Goal: Find specific page/section: Find specific page/section

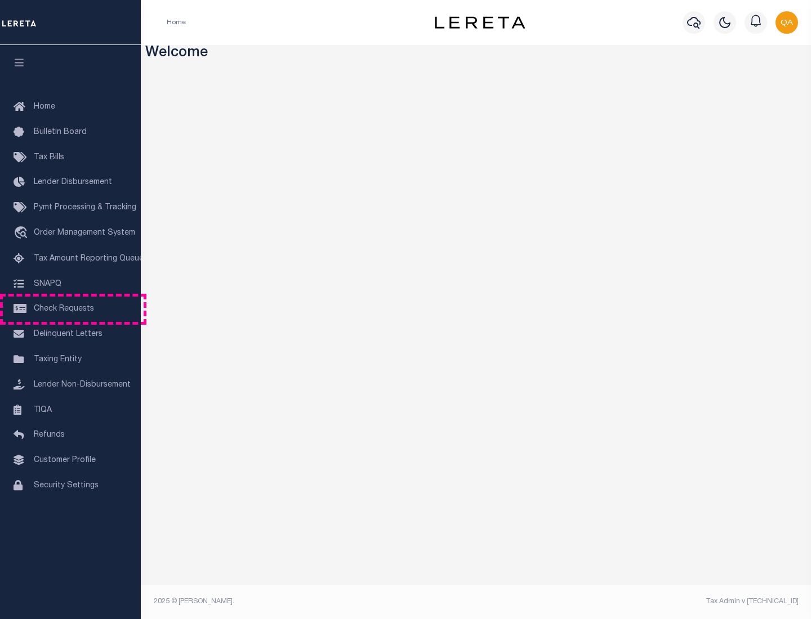
click at [70, 309] on span "Check Requests" at bounding box center [64, 309] width 60 height 8
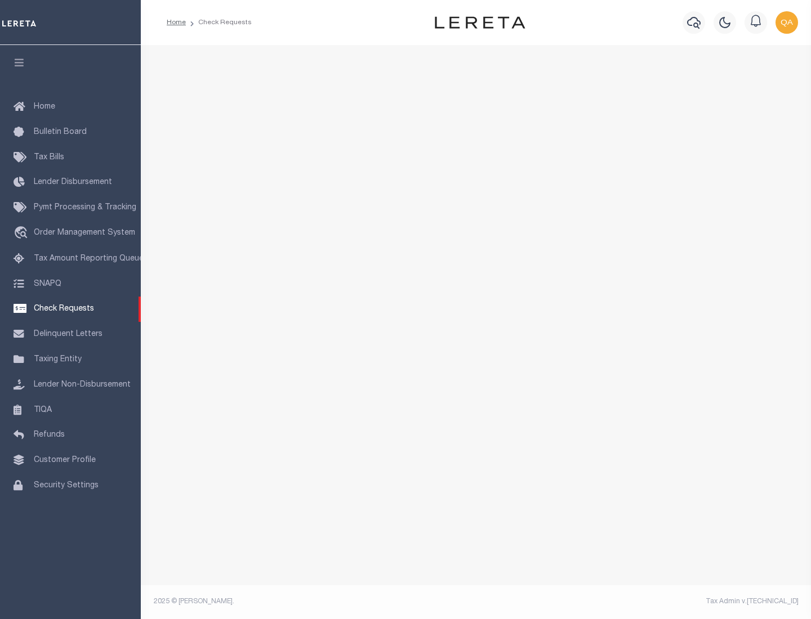
select select "50"
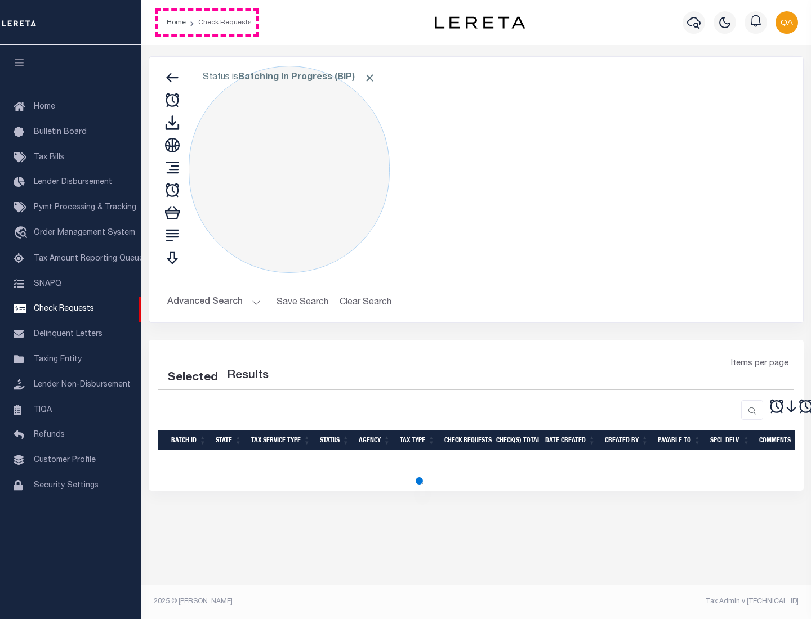
select select "50"
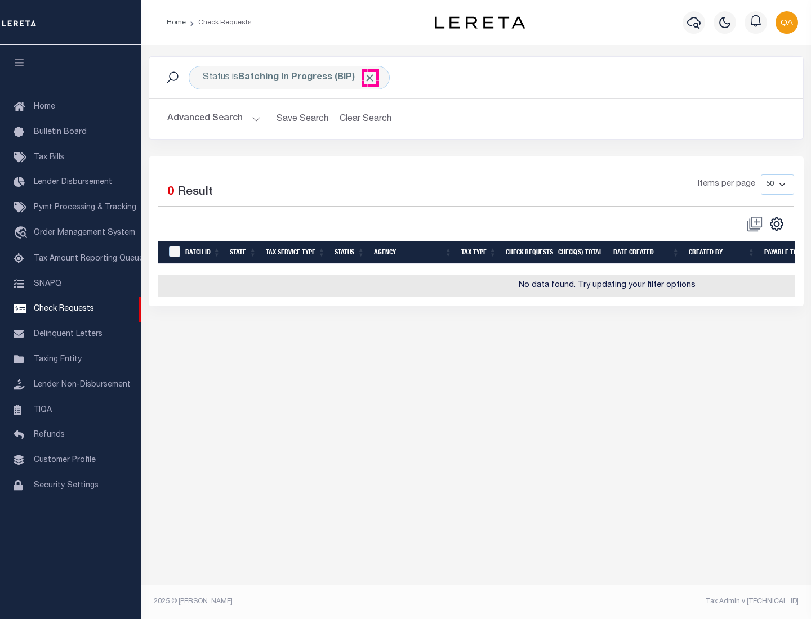
click at [370, 78] on span "Click to Remove" at bounding box center [370, 78] width 12 height 12
